Goal: Information Seeking & Learning: Learn about a topic

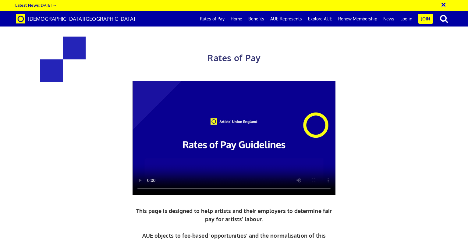
scroll to position [230, 0]
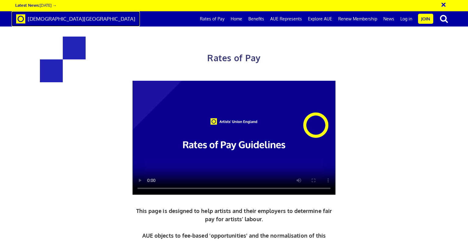
click at [62, 19] on span "[DEMOGRAPHIC_DATA][GEOGRAPHIC_DATA]" at bounding box center [82, 19] width 108 height 6
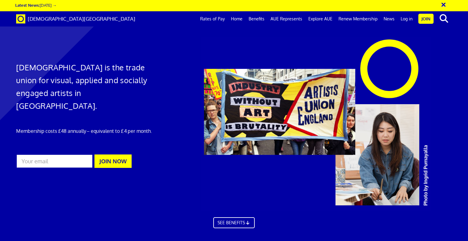
scroll to position [332, 0]
click at [325, 18] on link "Explore AUE" at bounding box center [320, 18] width 30 height 15
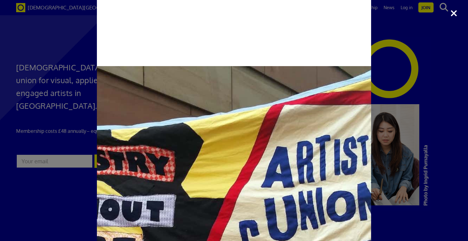
scroll to position [0, 239]
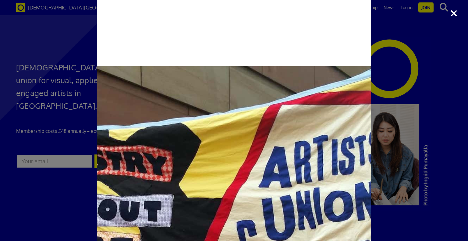
click at [454, 16] on div "Work for us! Our Current Vacancies There are currently no vacancies available. …" at bounding box center [234, 120] width 468 height 241
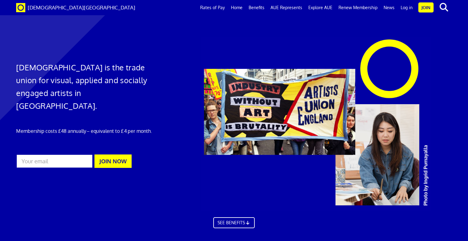
scroll to position [0, 140]
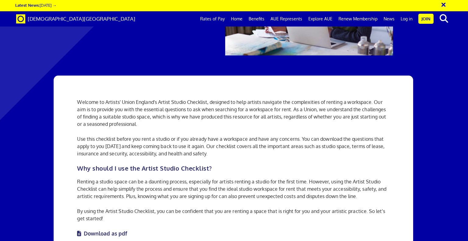
scroll to position [109, 0]
